Goal: Task Accomplishment & Management: Complete application form

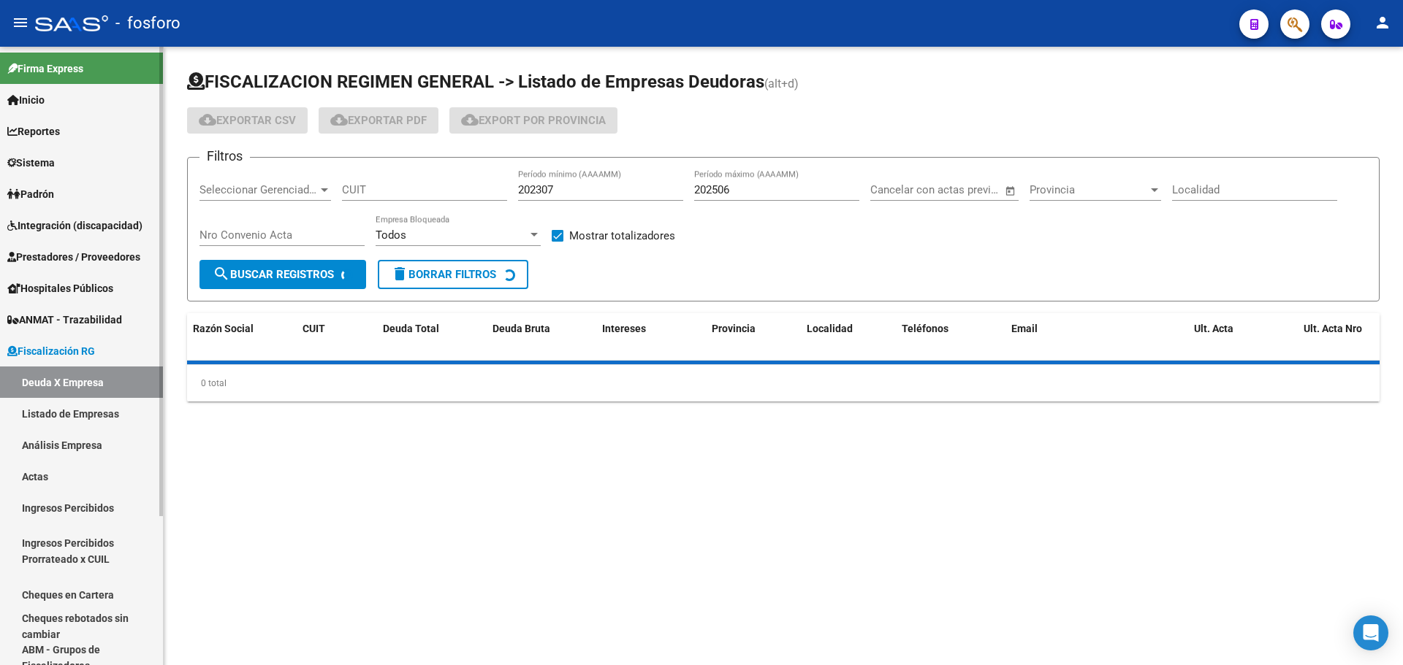
click at [45, 165] on span "Sistema" at bounding box center [30, 163] width 47 height 16
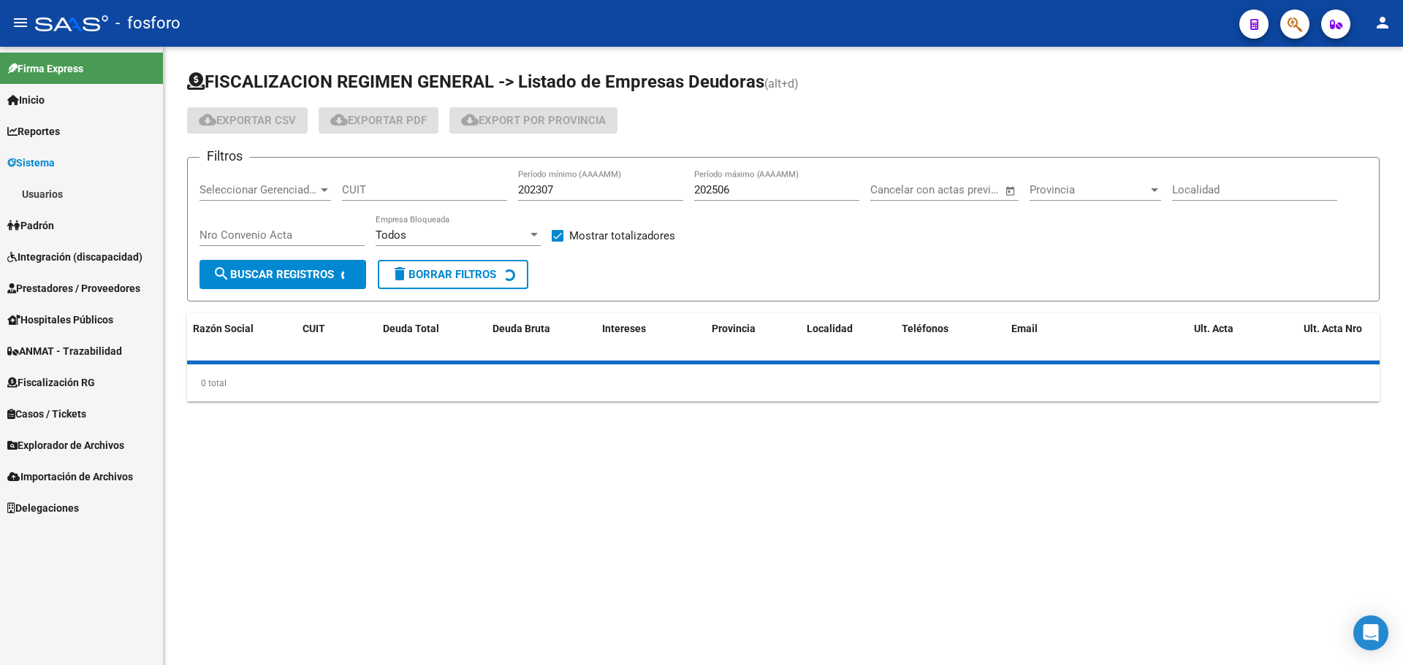
click at [49, 190] on link "Usuarios" at bounding box center [81, 193] width 163 height 31
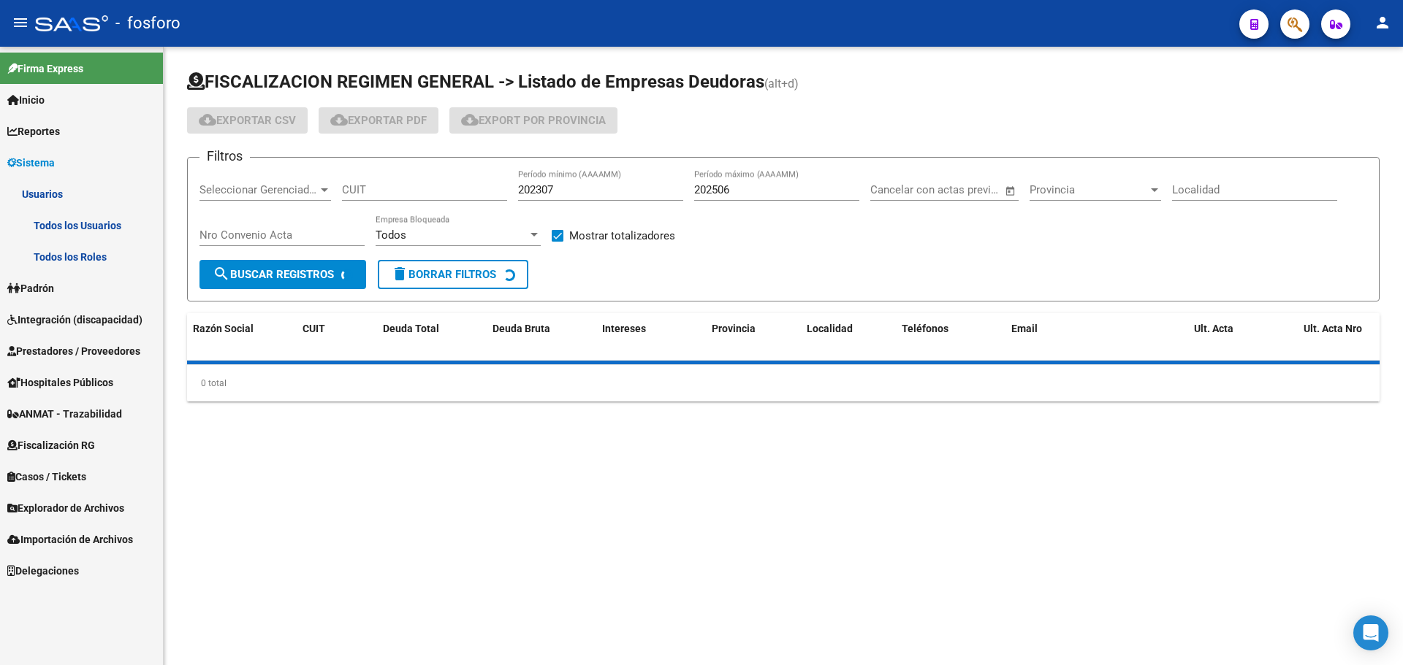
click at [50, 218] on link "Todos los Usuarios" at bounding box center [81, 225] width 163 height 31
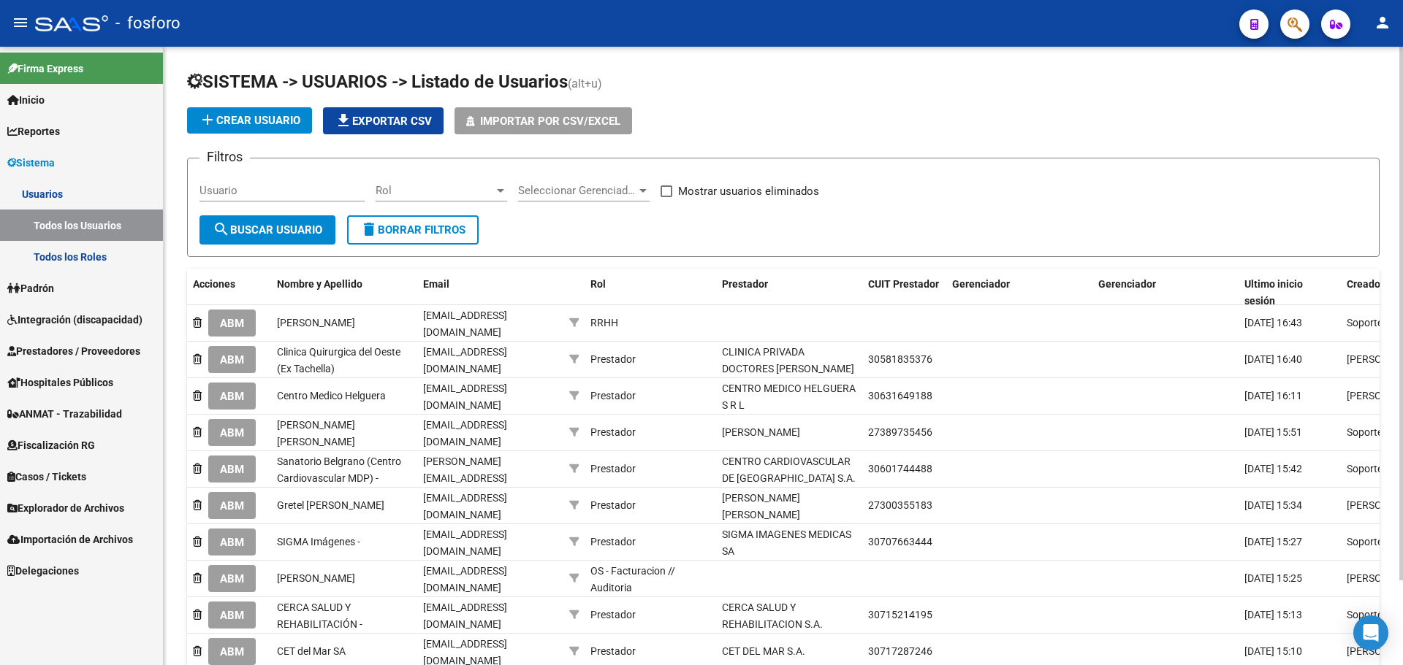
click at [228, 189] on input "Usuario" at bounding box center [281, 190] width 165 height 13
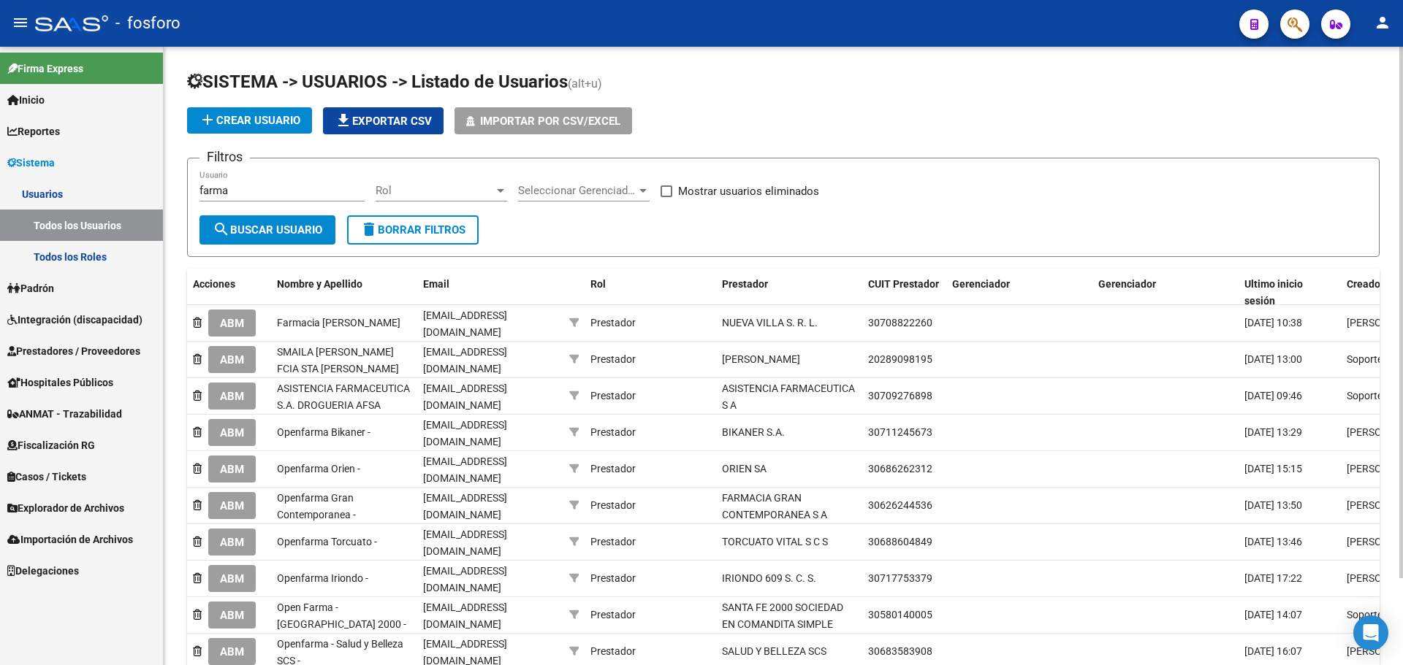
drag, startPoint x: 263, startPoint y: 183, endPoint x: 225, endPoint y: 187, distance: 38.2
click at [225, 187] on div "farma Usuario" at bounding box center [281, 185] width 165 height 31
drag, startPoint x: 236, startPoint y: 197, endPoint x: 146, endPoint y: 198, distance: 89.9
click at [147, 198] on mat-sidenav-container "Firma Express Inicio Instructivos Contacto OS Reportes Ingresos Devengados MT m…" at bounding box center [701, 356] width 1403 height 619
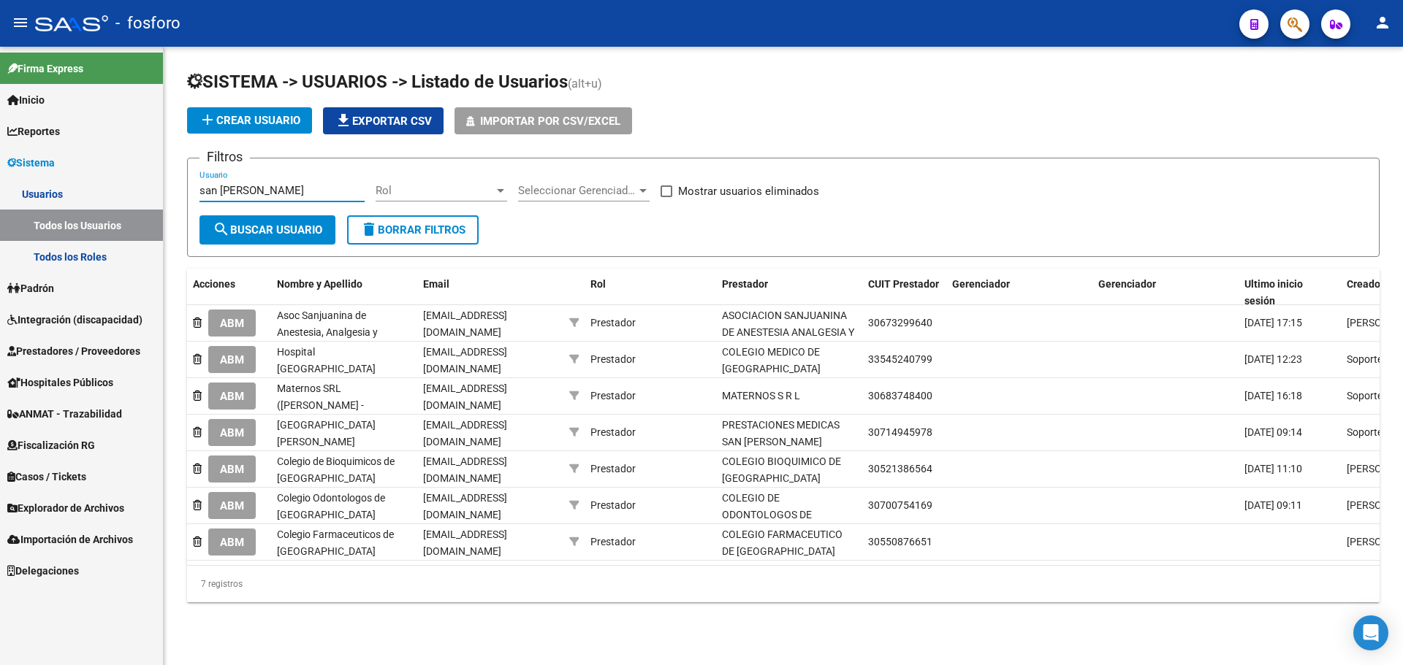
type input "san [PERSON_NAME]"
click at [221, 130] on button "add Crear Usuario" at bounding box center [249, 120] width 125 height 26
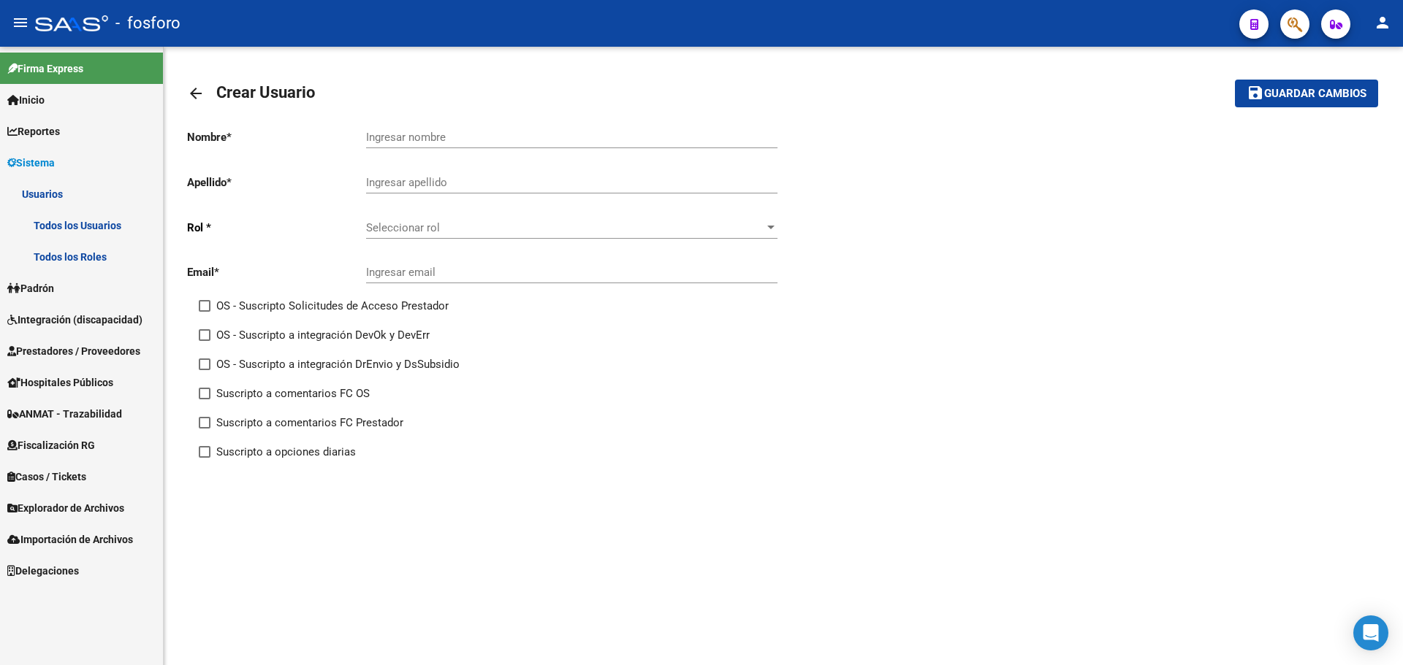
click at [196, 97] on mat-icon "arrow_back" at bounding box center [196, 94] width 18 height 18
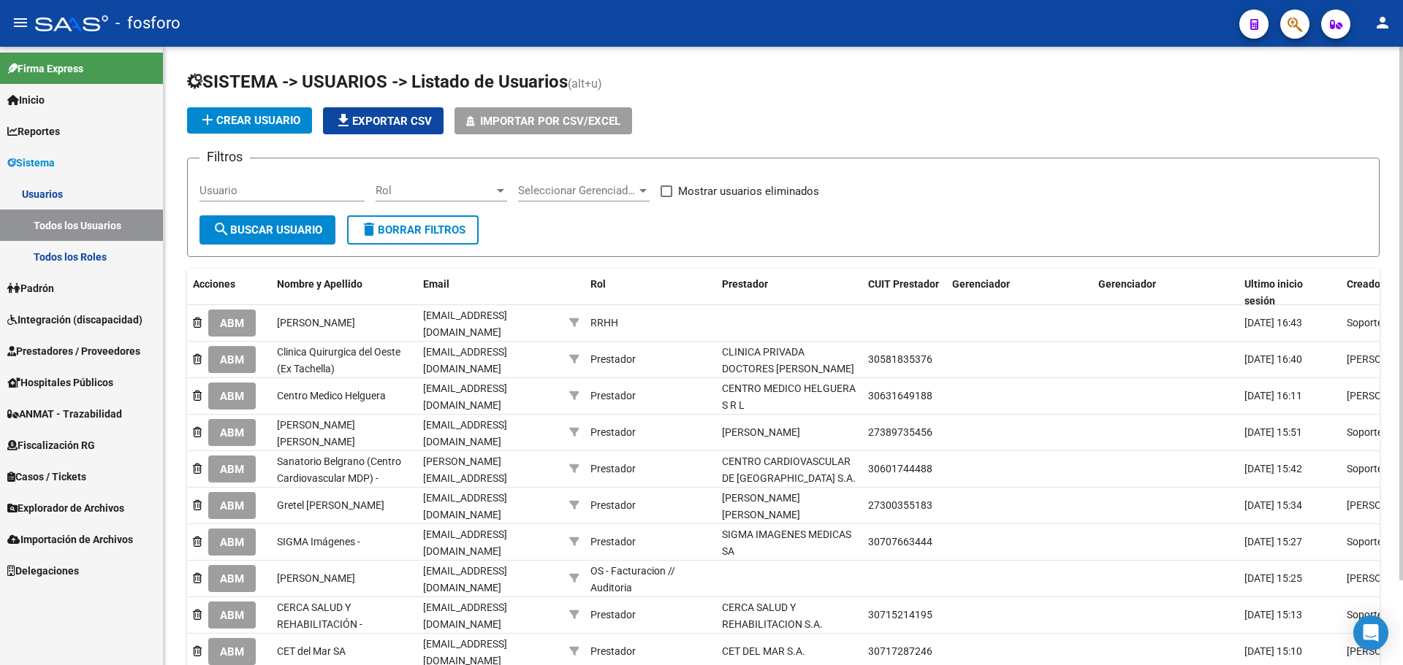
click at [302, 188] on input "Usuario" at bounding box center [281, 190] width 165 height 13
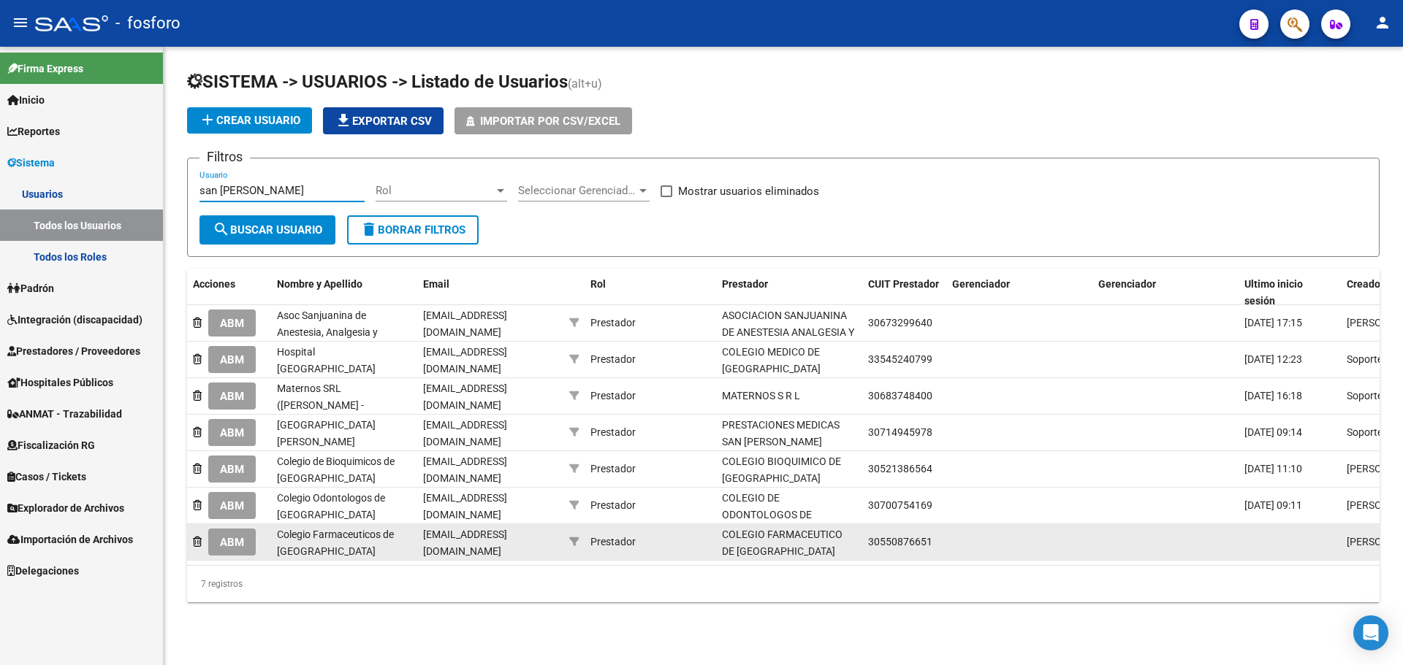
type input "san [PERSON_NAME]"
click at [241, 539] on span "ABM" at bounding box center [232, 542] width 24 height 13
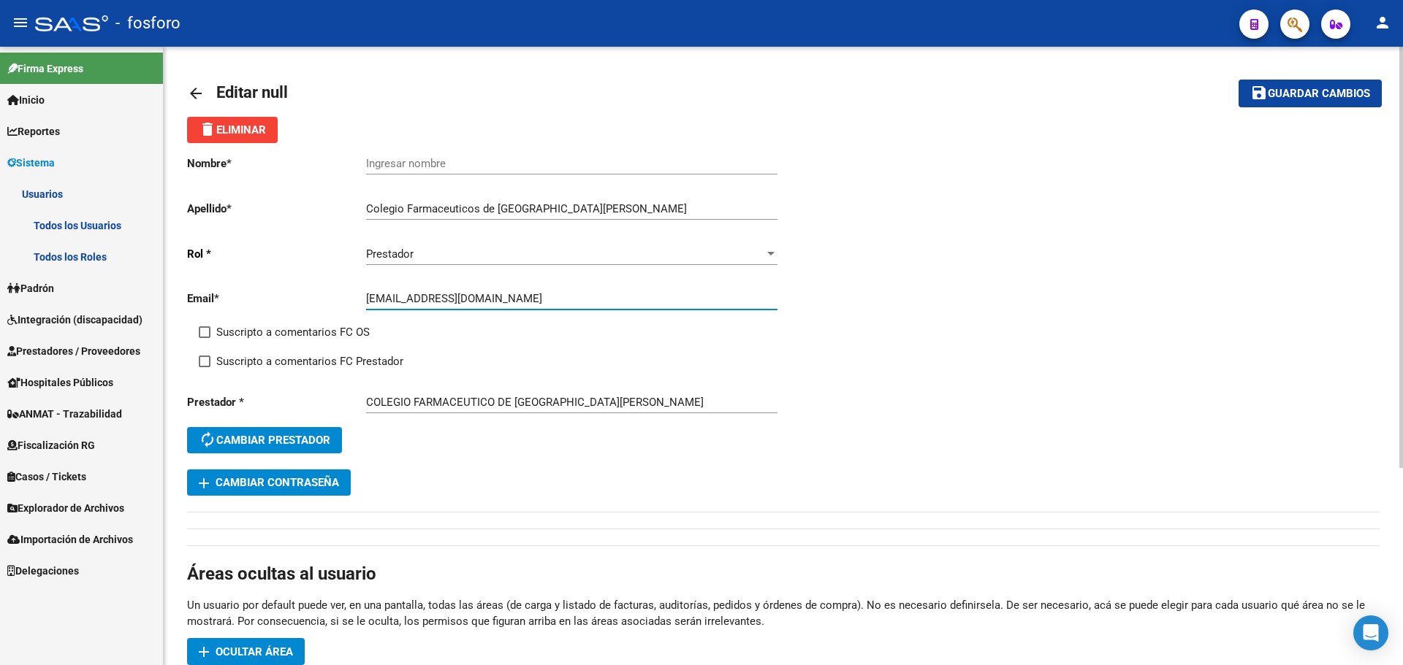
drag, startPoint x: 511, startPoint y: 302, endPoint x: 285, endPoint y: 298, distance: 226.5
click at [285, 298] on app-form-text-field "Email * [EMAIL_ADDRESS][DOMAIN_NAME] Ingresar email" at bounding box center [482, 298] width 590 height 13
paste input "[EMAIL_ADDRESS][DOMAIN_NAME]"
type input "[EMAIL_ADDRESS][DOMAIN_NAME]"
click at [1310, 97] on span "Guardar cambios" at bounding box center [1318, 94] width 102 height 13
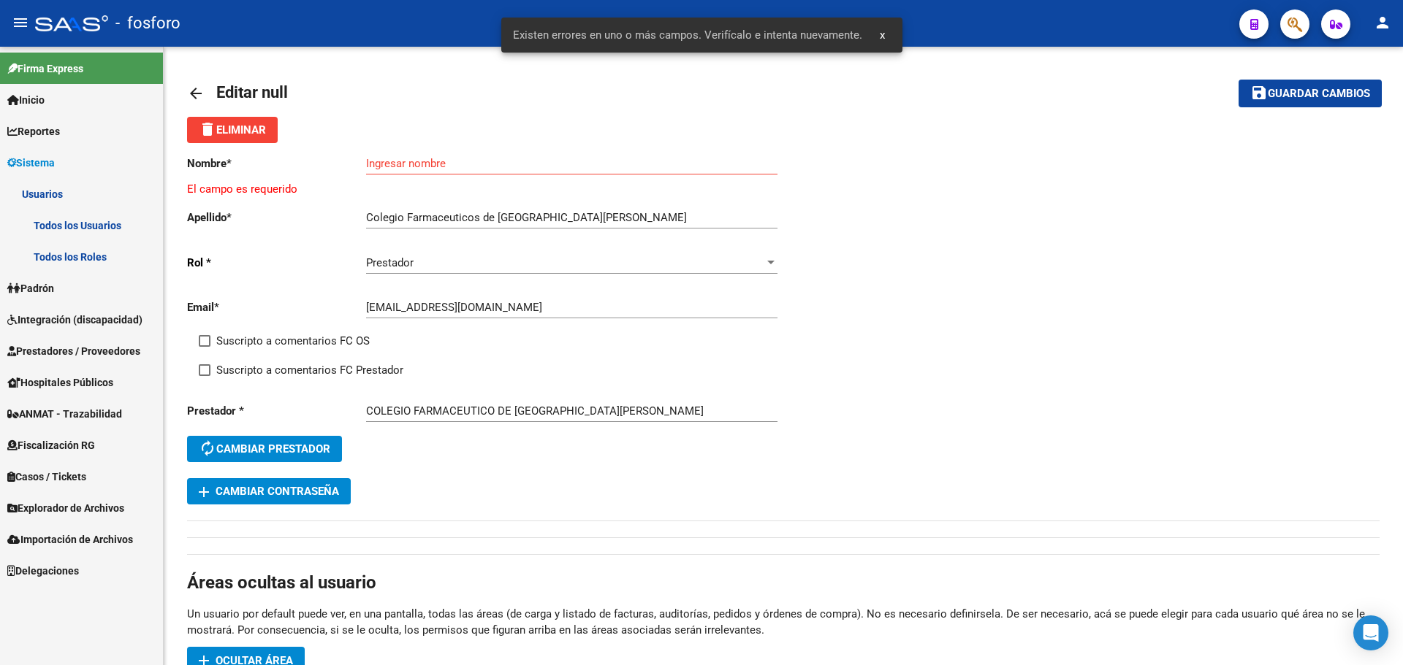
click at [881, 34] on span "x" at bounding box center [882, 34] width 5 height 13
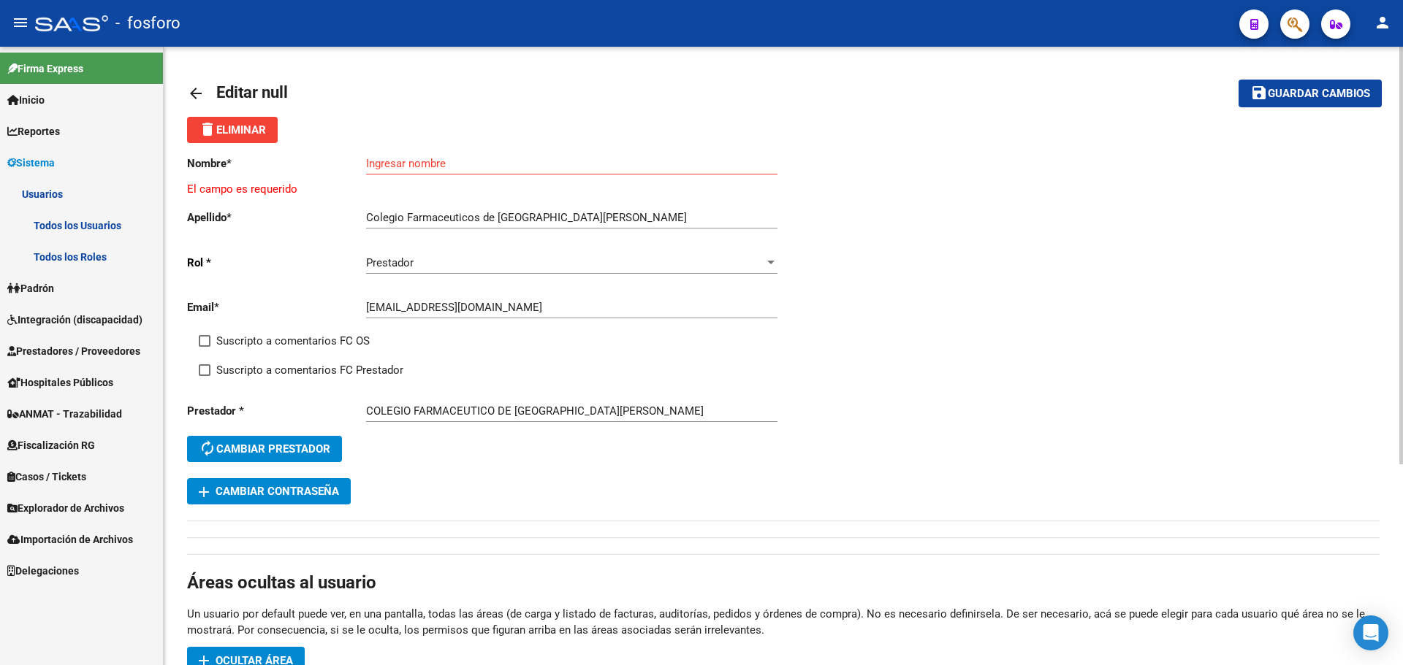
click at [481, 155] on div "Ingresar nombre" at bounding box center [571, 158] width 411 height 31
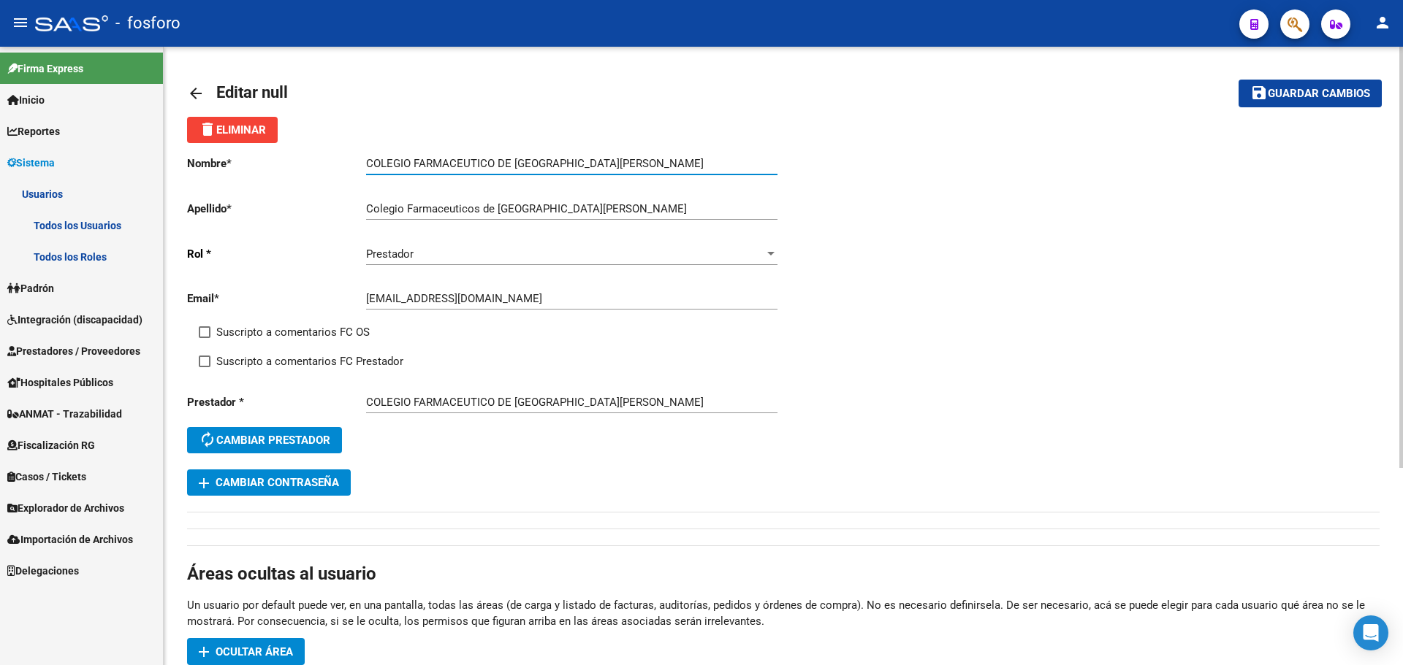
type input "COLEGIO FARMACEUTICO DE [GEOGRAPHIC_DATA][PERSON_NAME]"
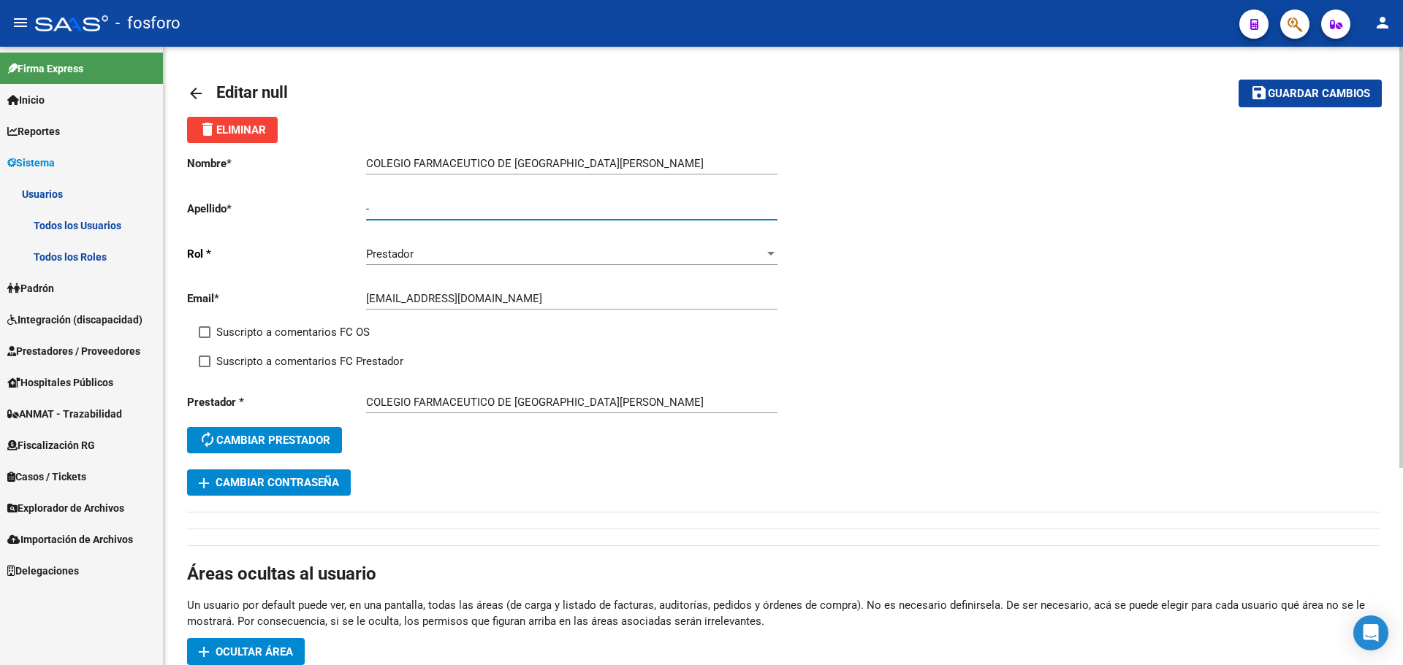
type input "-"
click at [1327, 102] on button "save Guardar cambios" at bounding box center [1309, 93] width 143 height 27
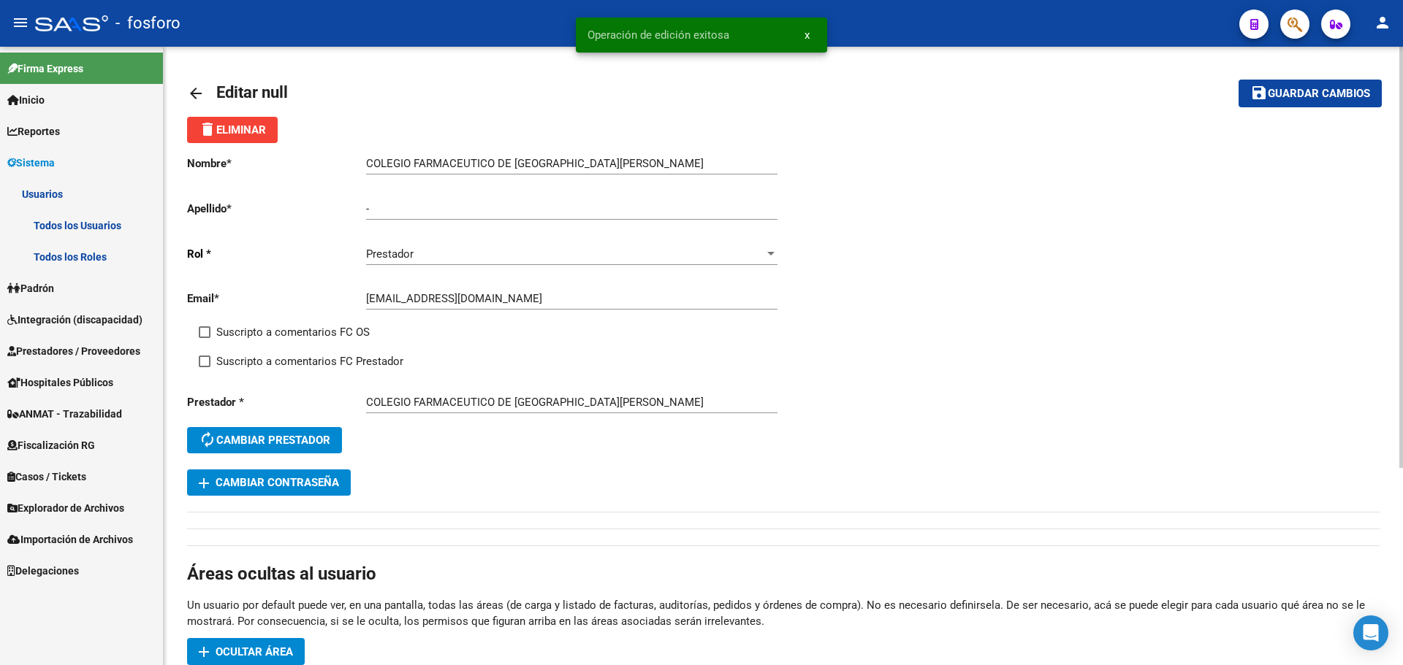
click at [199, 97] on mat-icon "arrow_back" at bounding box center [196, 94] width 18 height 18
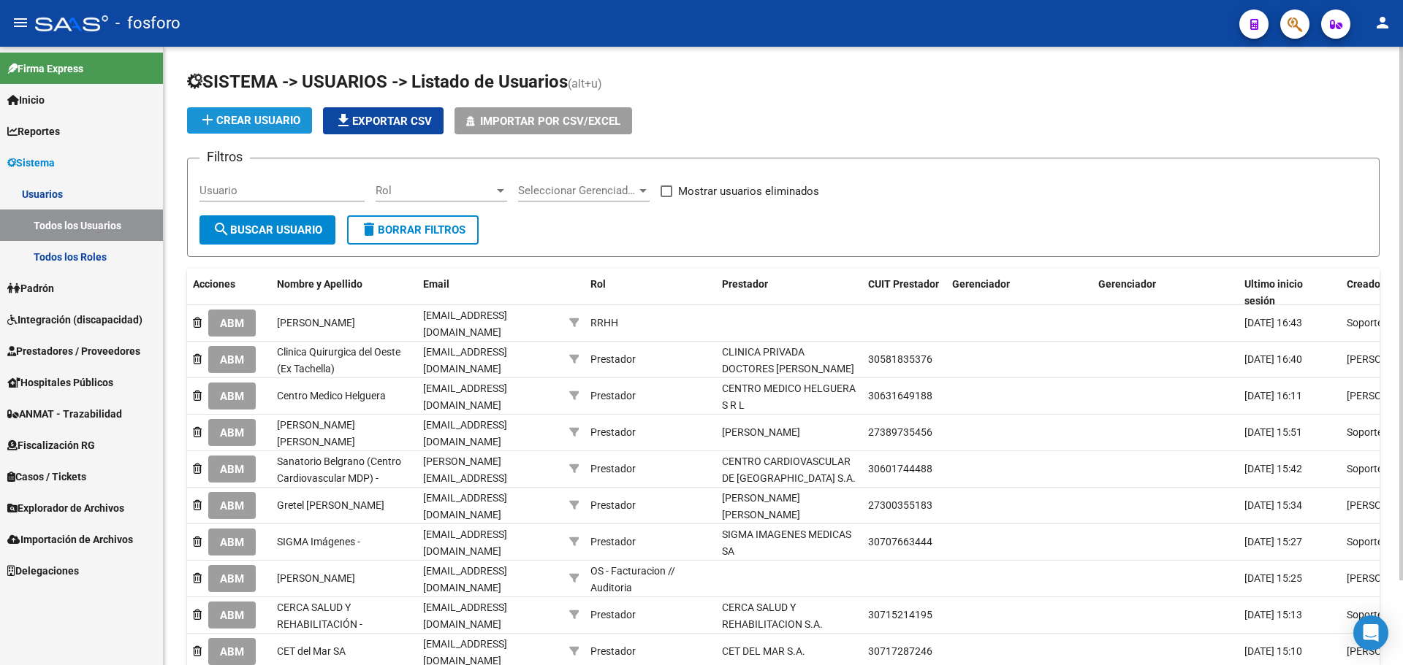
click at [259, 113] on button "add Crear Usuario" at bounding box center [249, 120] width 125 height 26
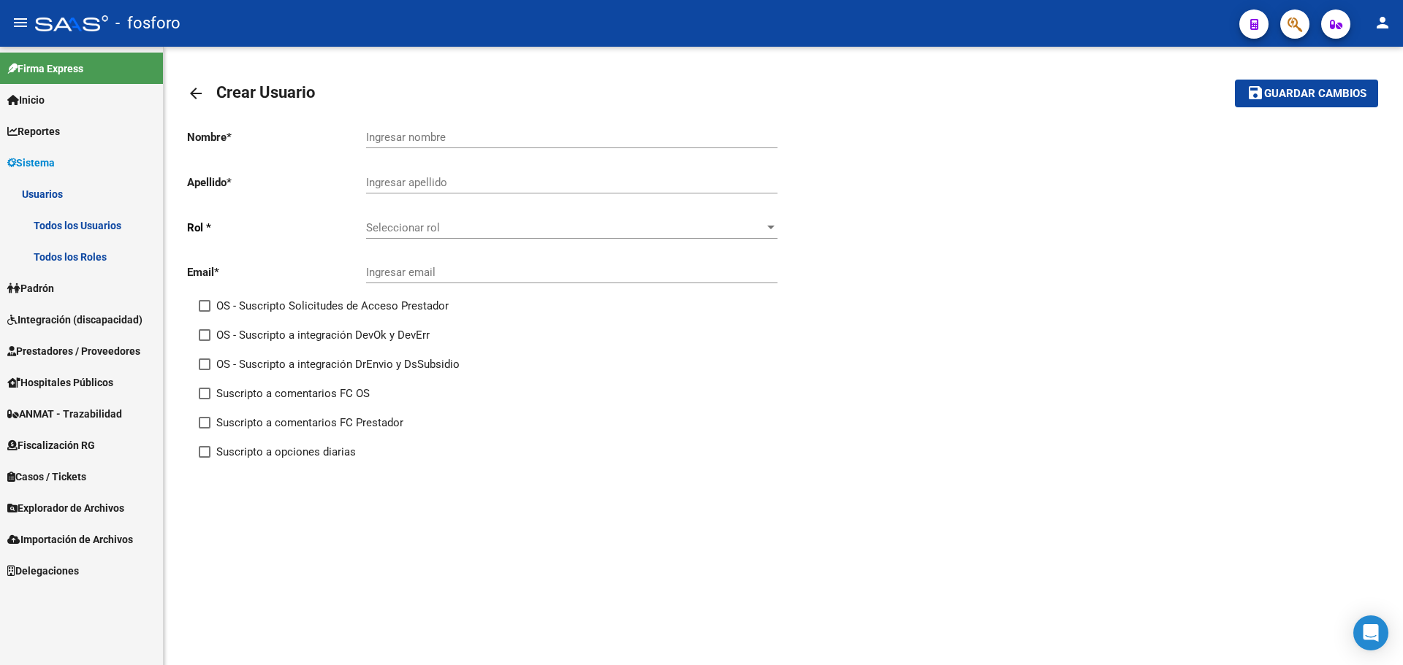
click at [378, 318] on div "OS - Suscripto Solicitudes de Acceso Prestador" at bounding box center [497, 311] width 596 height 29
click at [657, 382] on div "OS - Suscripto a integración DrEnvio y DsSubsidio" at bounding box center [497, 370] width 596 height 29
click at [669, 229] on span "Seleccionar rol" at bounding box center [565, 227] width 398 height 13
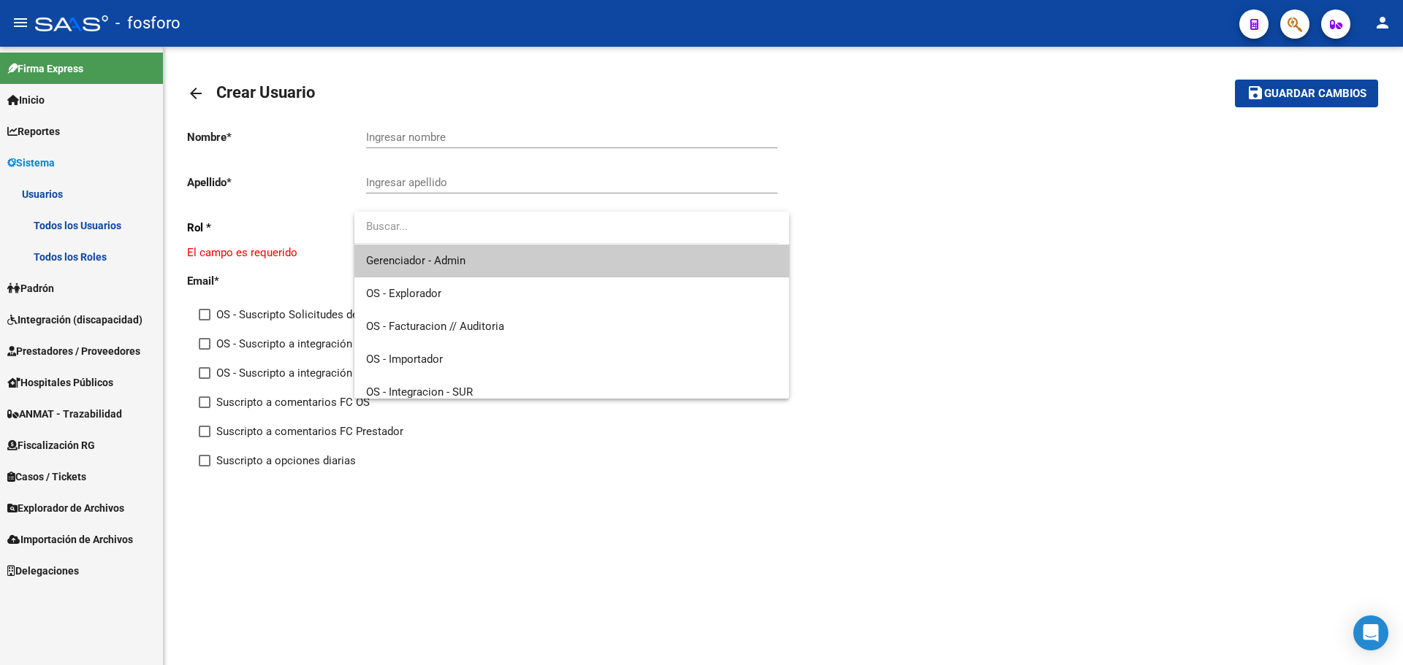
scroll to position [109, 0]
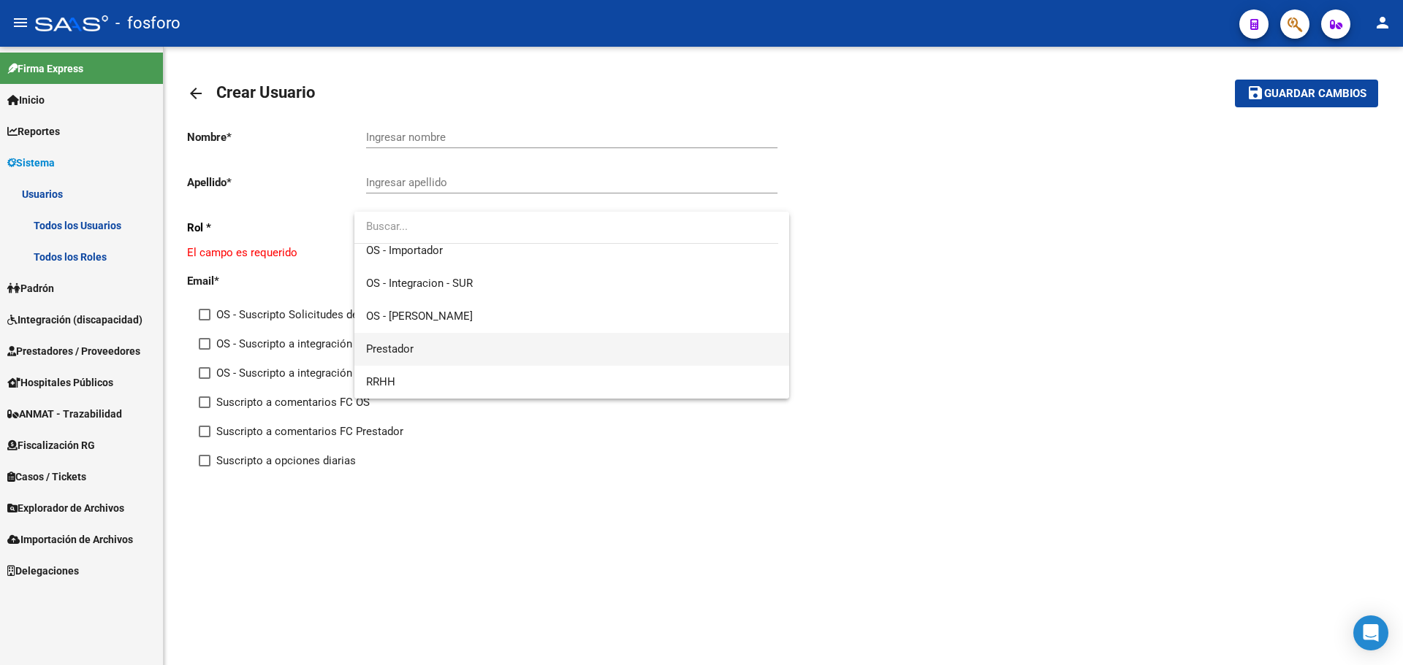
click at [508, 343] on span "Prestador" at bounding box center [571, 349] width 411 height 33
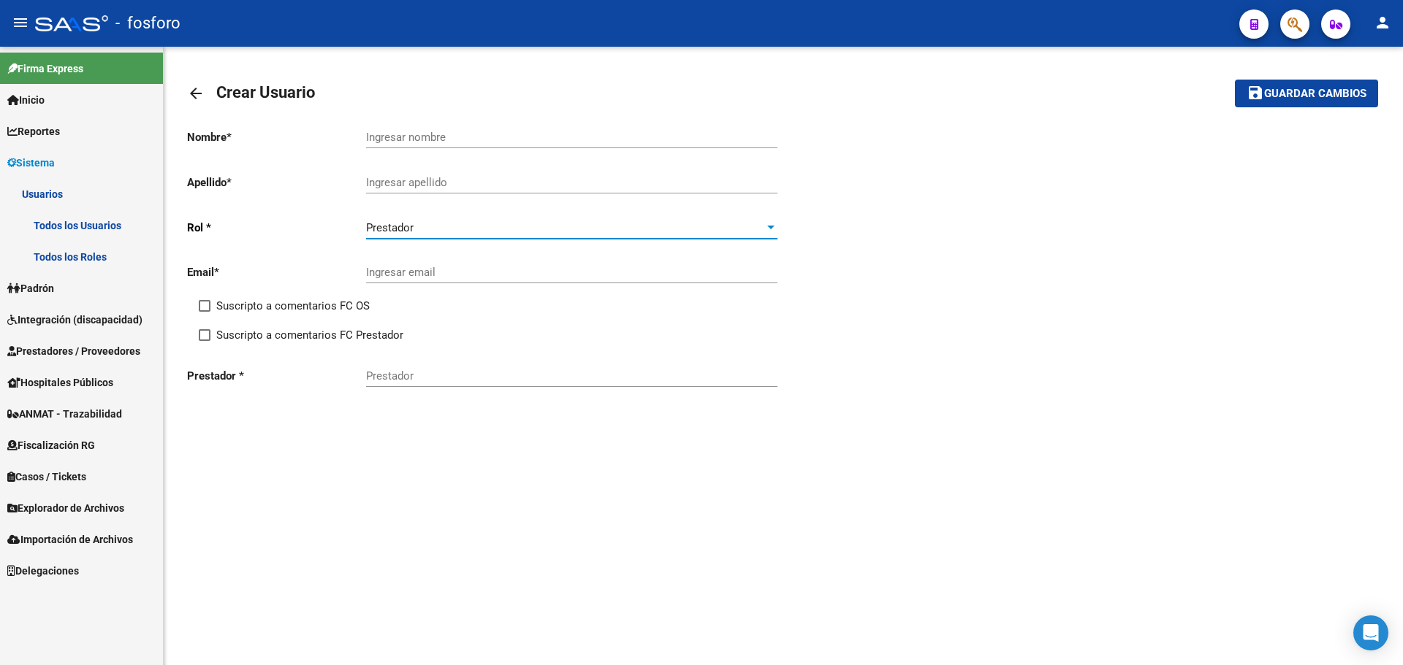
click at [419, 367] on div "Prestador" at bounding box center [571, 371] width 411 height 31
paste input "27-40514337-8"
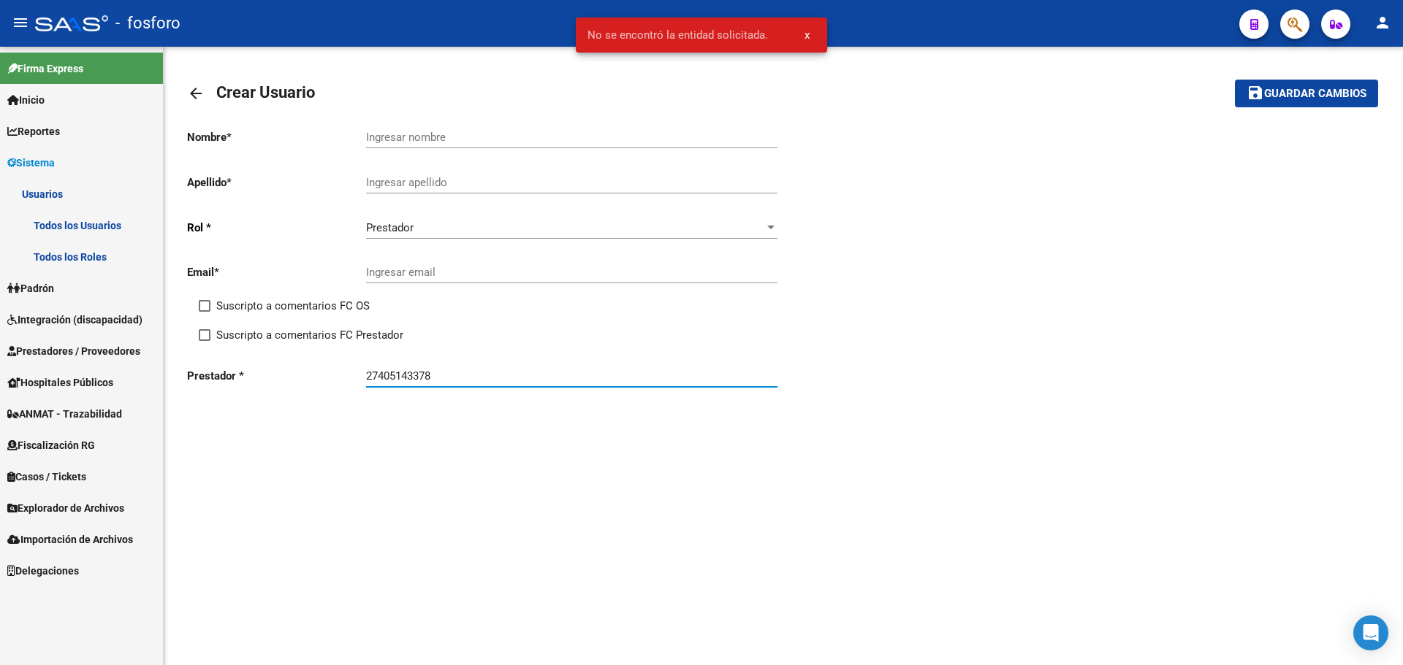
click at [1235, 80] on button "save Guardar cambios" at bounding box center [1306, 93] width 143 height 27
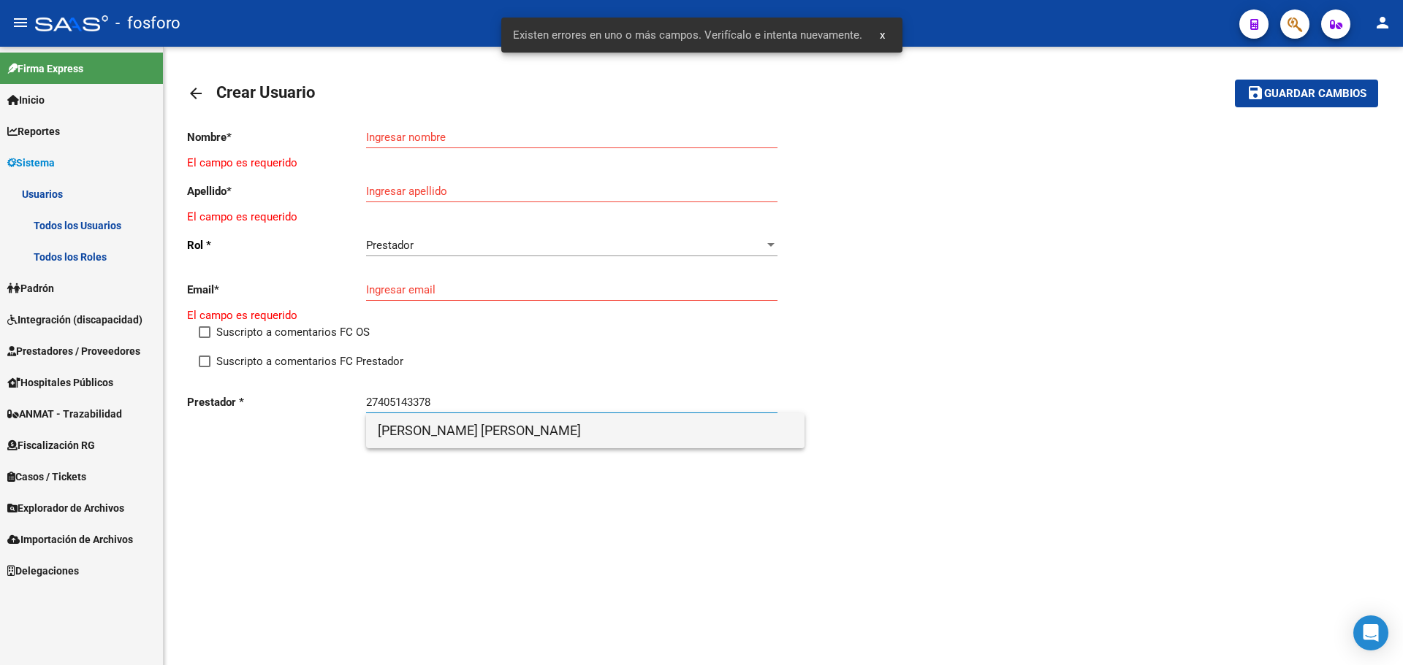
click at [549, 430] on span "[PERSON_NAME] [PERSON_NAME]" at bounding box center [585, 430] width 415 height 35
type input "[PERSON_NAME] [PERSON_NAME]"
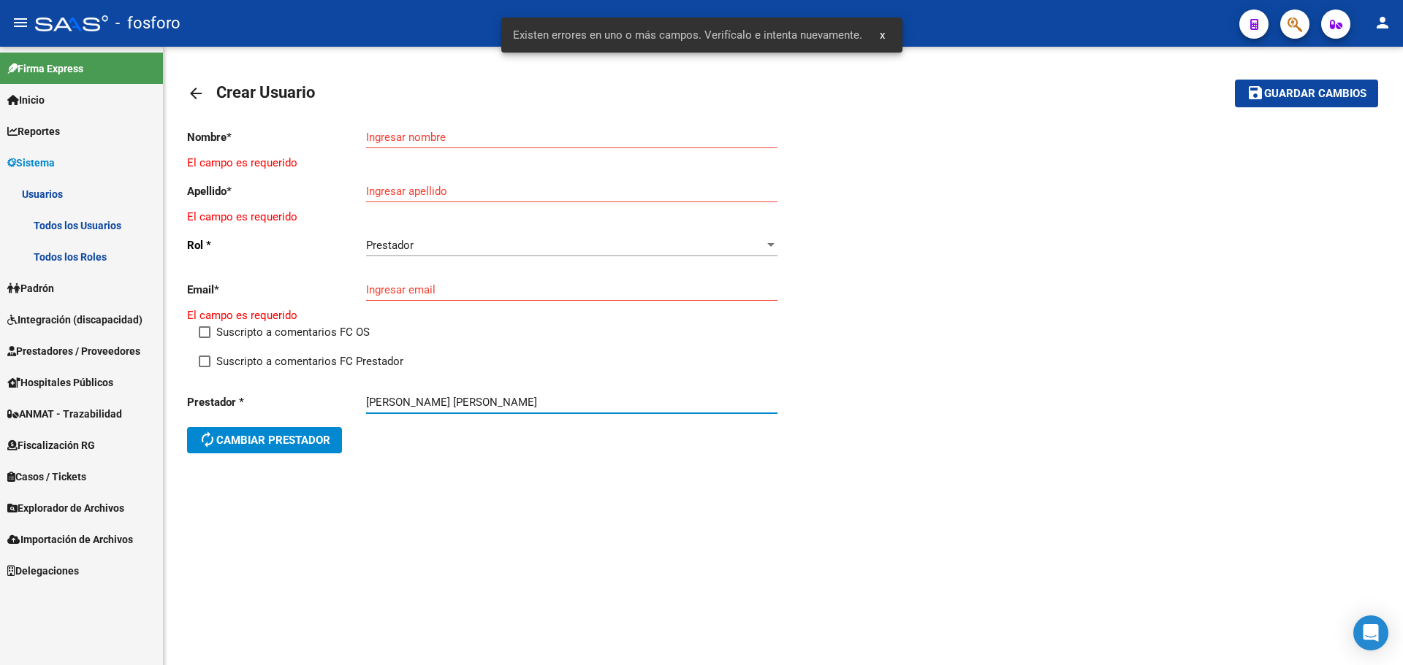
click at [451, 139] on input "Ingresar nombre" at bounding box center [571, 137] width 411 height 13
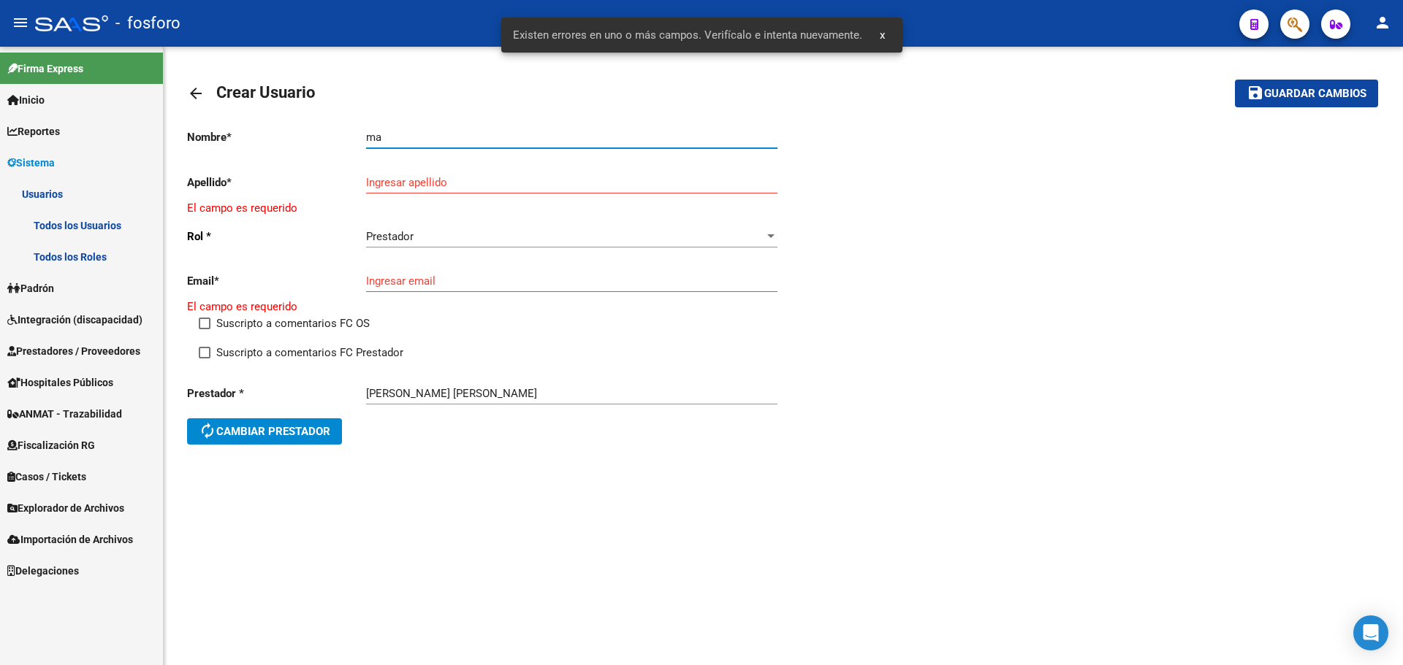
type input "m"
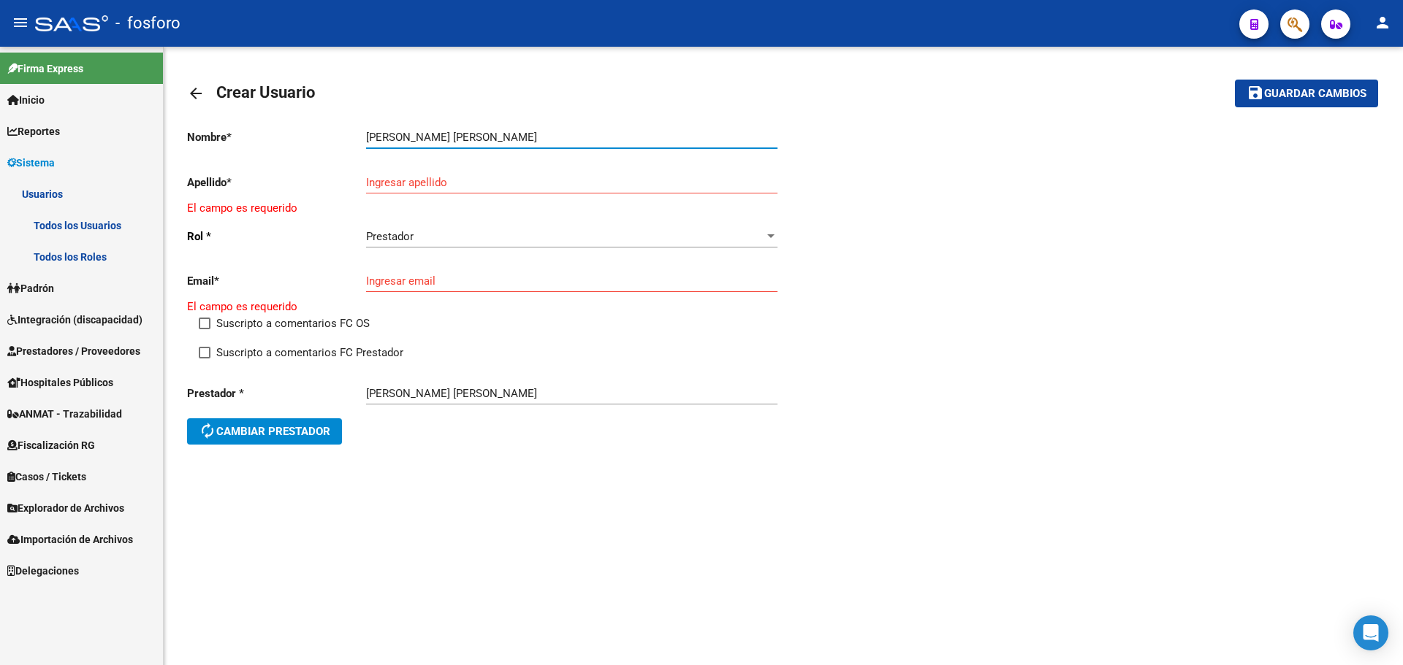
type input "[PERSON_NAME] [PERSON_NAME]"
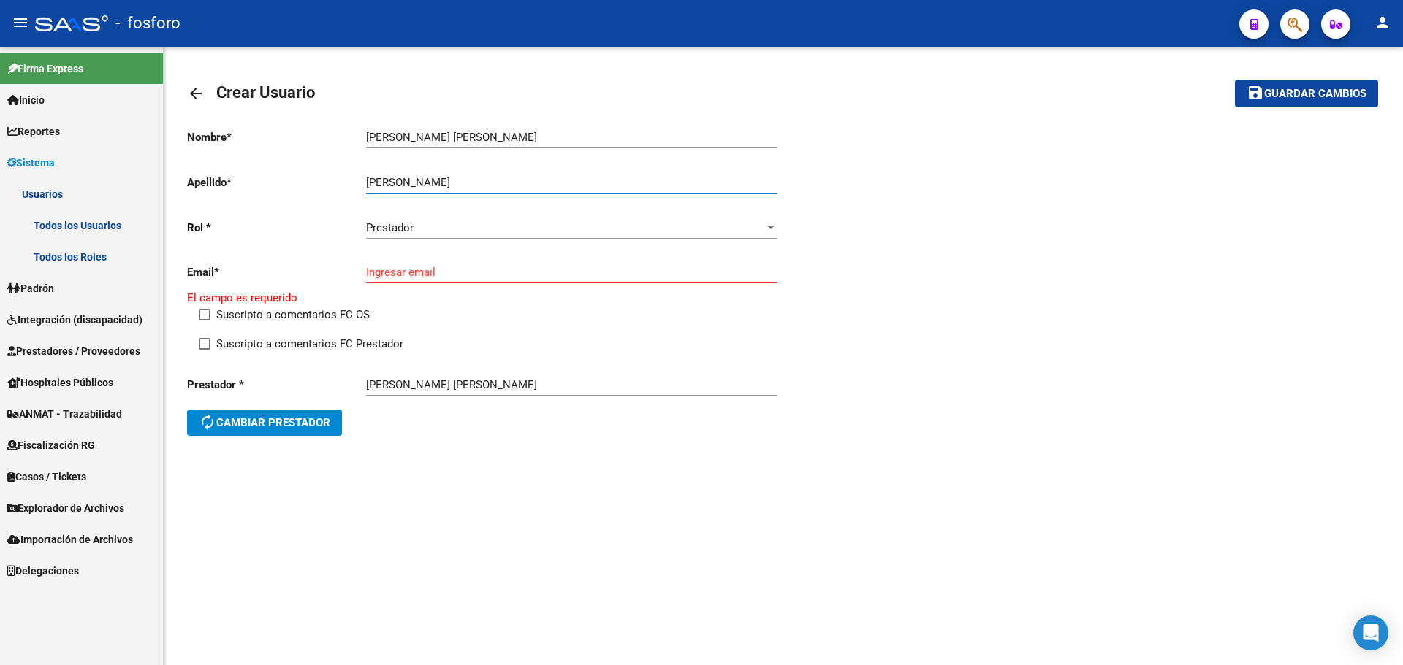
type input "[PERSON_NAME]"
click at [396, 268] on input "Ingresar email" at bounding box center [571, 272] width 411 height 13
paste input "[PERSON_NAME][EMAIL_ADDRESS][PERSON_NAME][DOMAIN_NAME]"
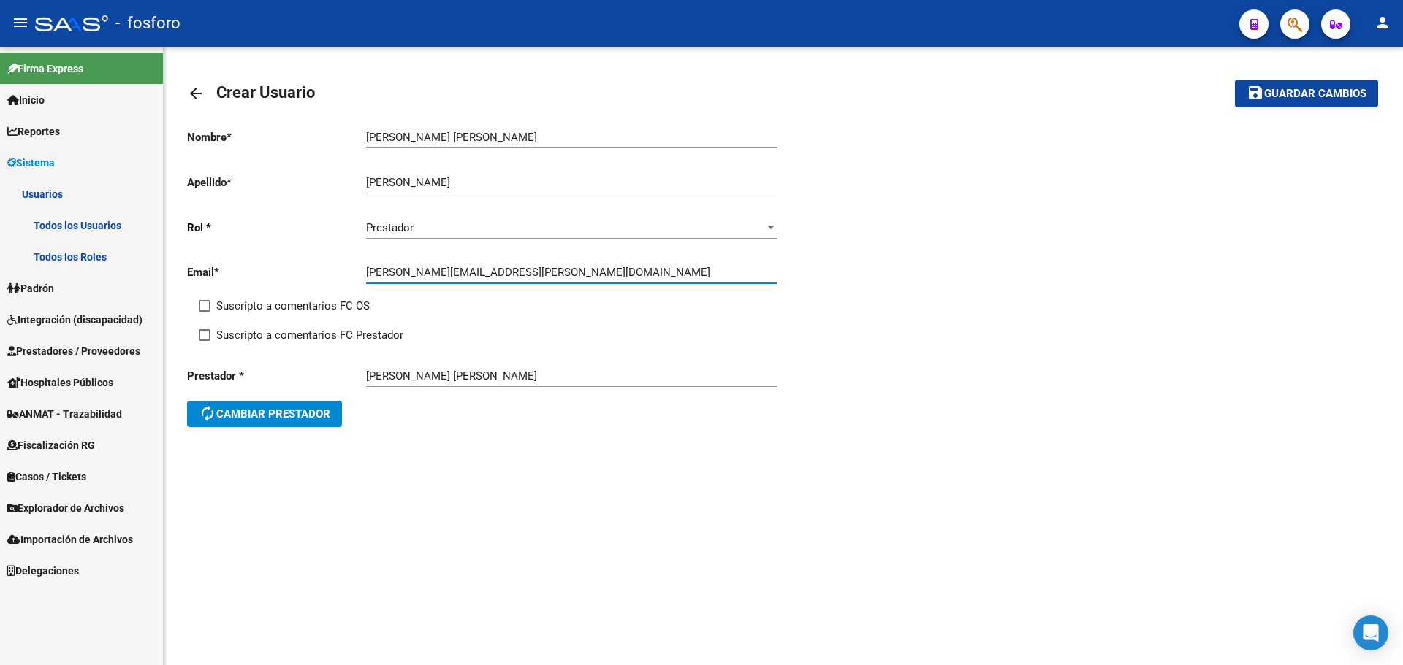
type input "[PERSON_NAME][EMAIL_ADDRESS][PERSON_NAME][DOMAIN_NAME]"
click at [1313, 100] on span "Guardar cambios" at bounding box center [1315, 94] width 102 height 13
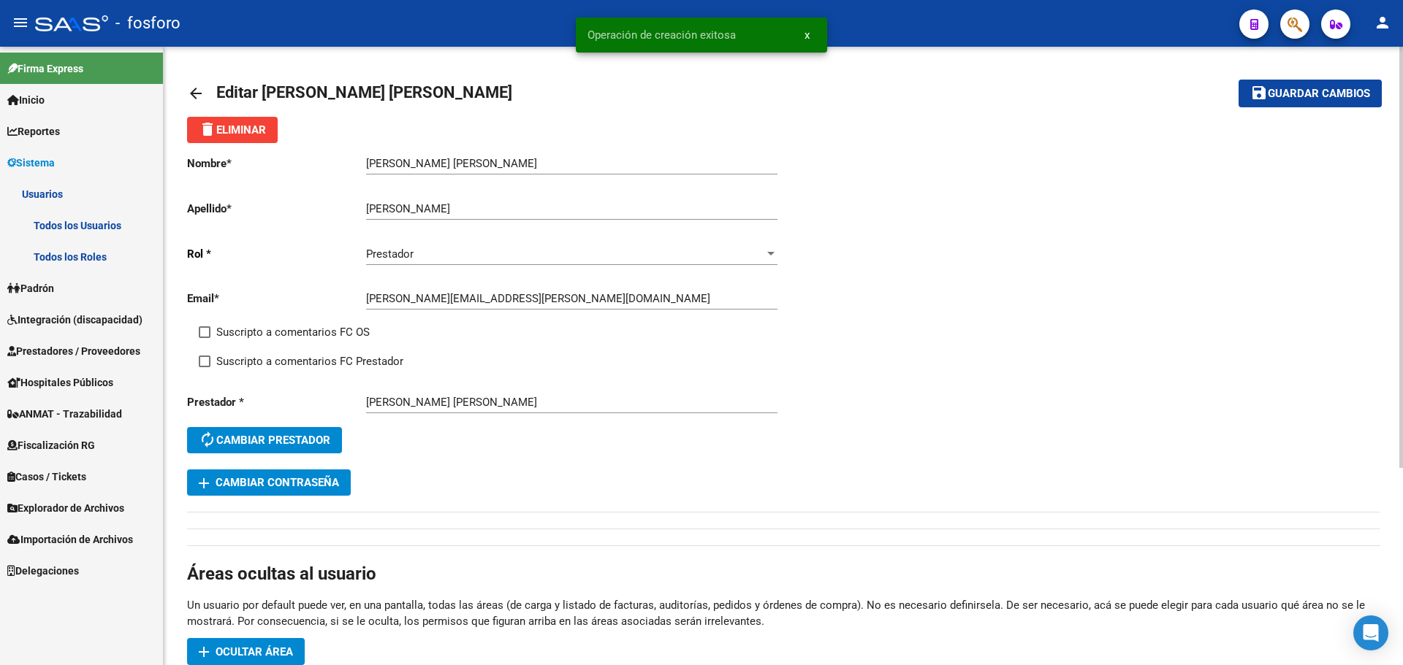
click at [194, 91] on mat-icon "arrow_back" at bounding box center [196, 94] width 18 height 18
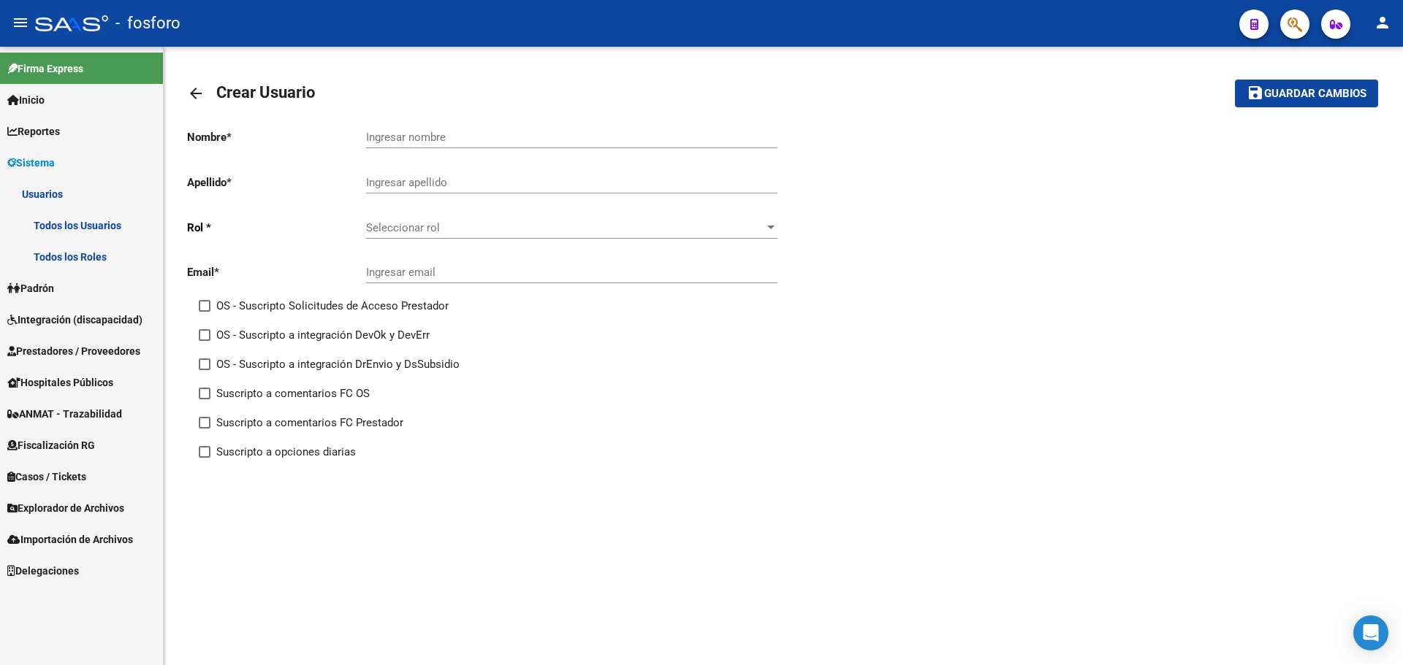
click at [193, 102] on mat-icon "arrow_back" at bounding box center [196, 94] width 18 height 18
